Goal: Task Accomplishment & Management: Complete application form

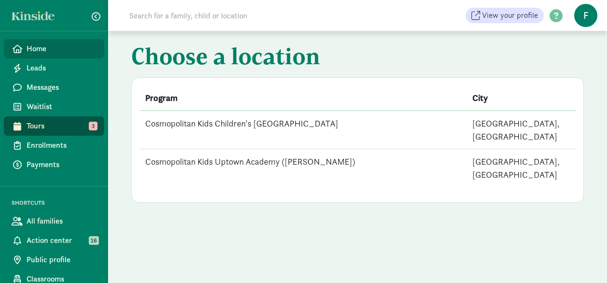
click at [36, 49] on span "Home" at bounding box center [62, 49] width 70 height 12
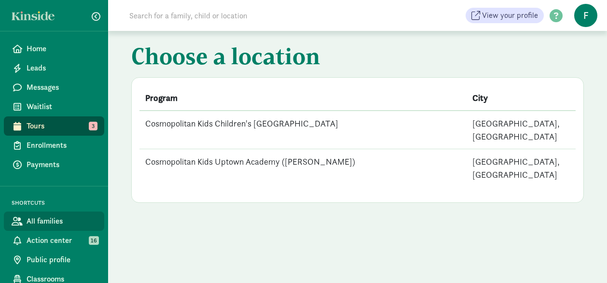
click at [44, 224] on span "All families" at bounding box center [62, 221] width 70 height 12
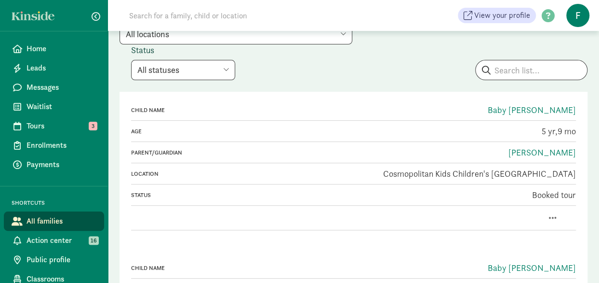
scroll to position [96, 0]
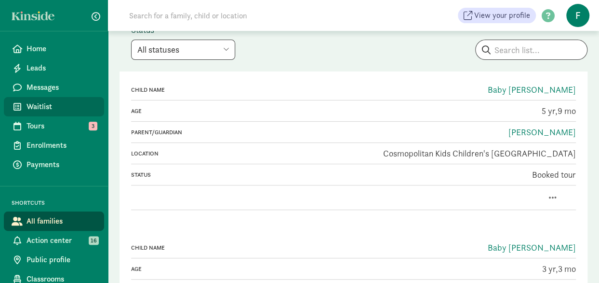
click at [31, 111] on span "Waitlist" at bounding box center [62, 107] width 70 height 12
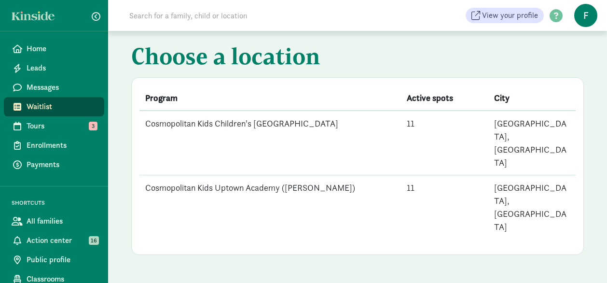
click at [222, 123] on td "Cosmopolitan Kids Children's [GEOGRAPHIC_DATA]" at bounding box center [269, 142] width 261 height 65
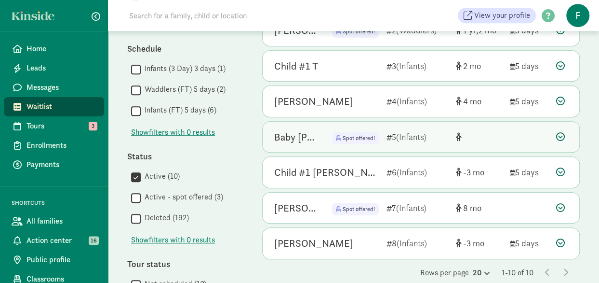
scroll to position [338, 0]
